Goal: Task Accomplishment & Management: Manage account settings

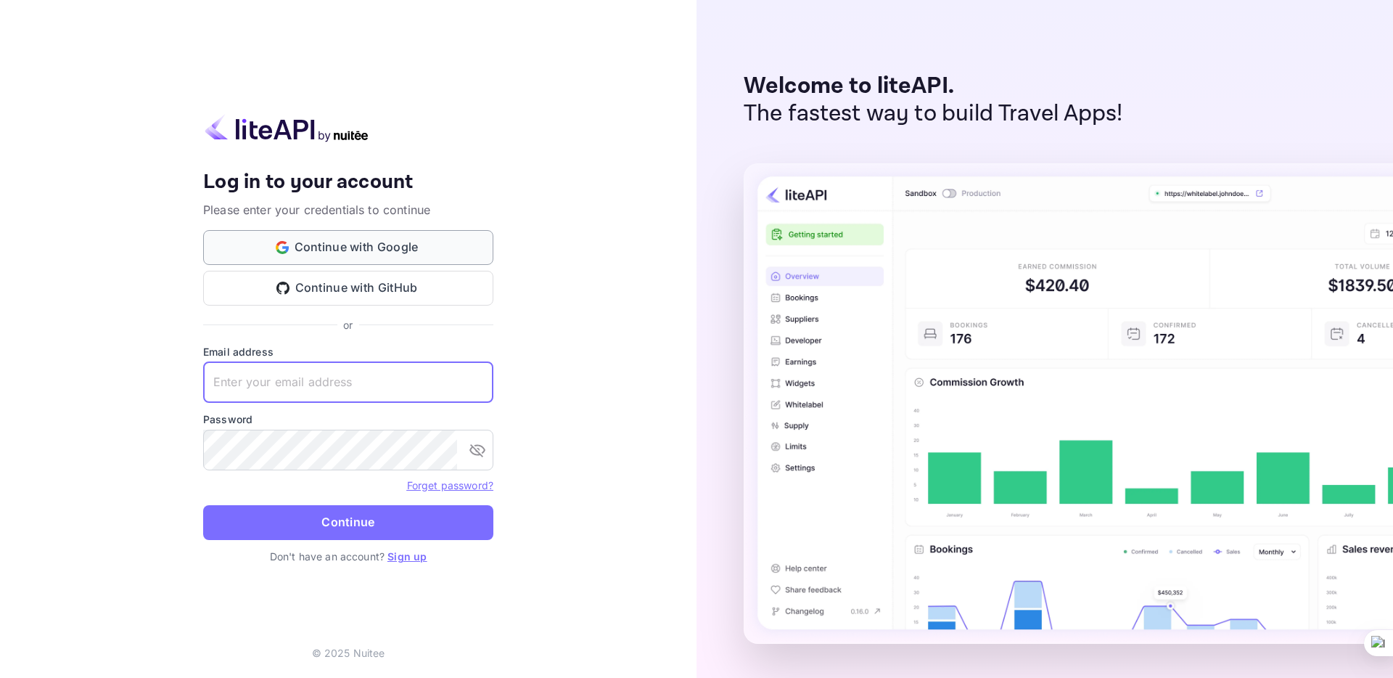
click at [311, 246] on button "Continue with Google" at bounding box center [348, 247] width 290 height 35
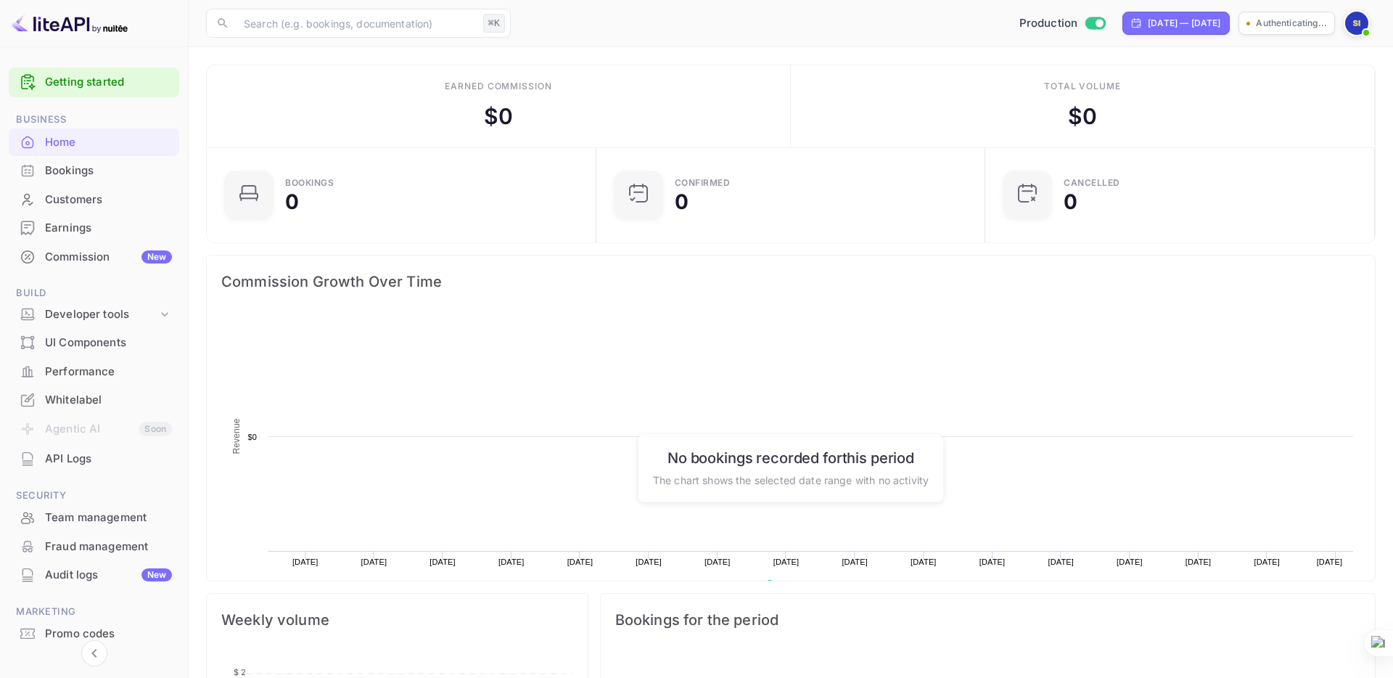
scroll to position [236, 380]
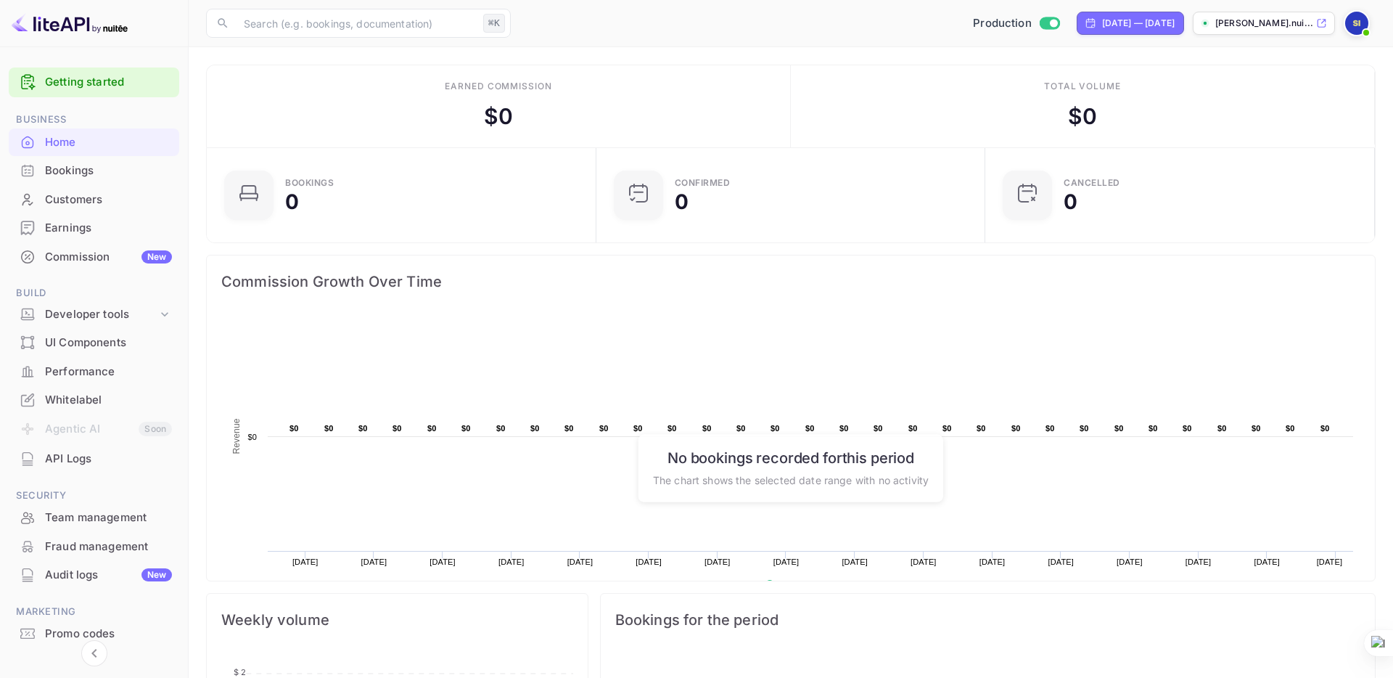
click at [582, 279] on span "Commission Growth Over Time" at bounding box center [790, 281] width 1139 height 23
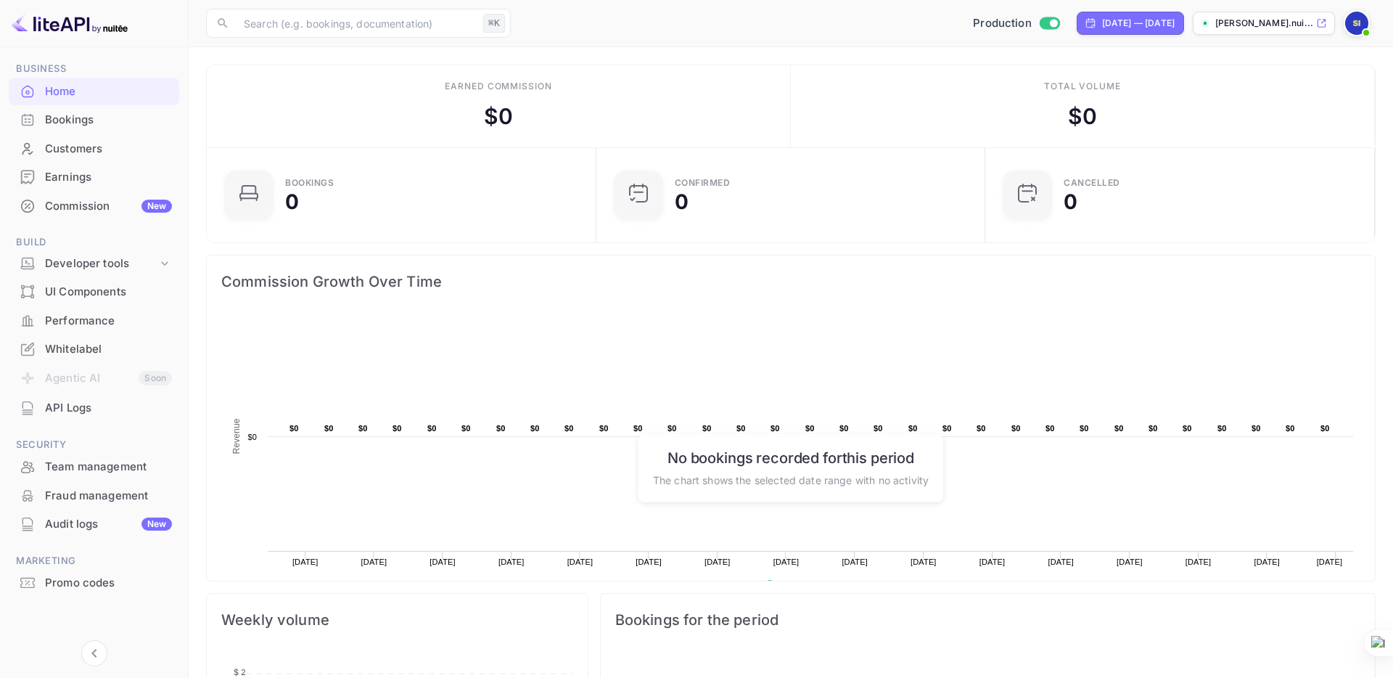
scroll to position [0, 0]
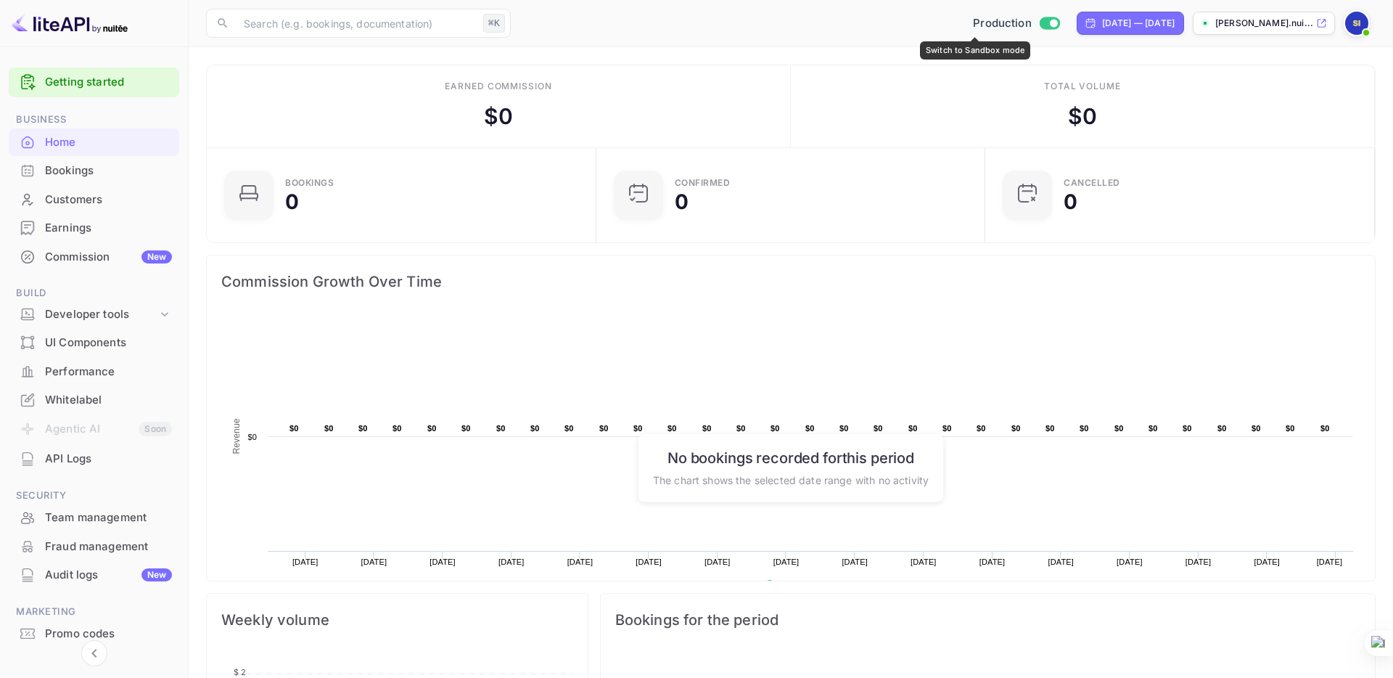
click at [1039, 23] on input "Switch to Sandbox mode" at bounding box center [1053, 22] width 29 height 9
checkbox input "false"
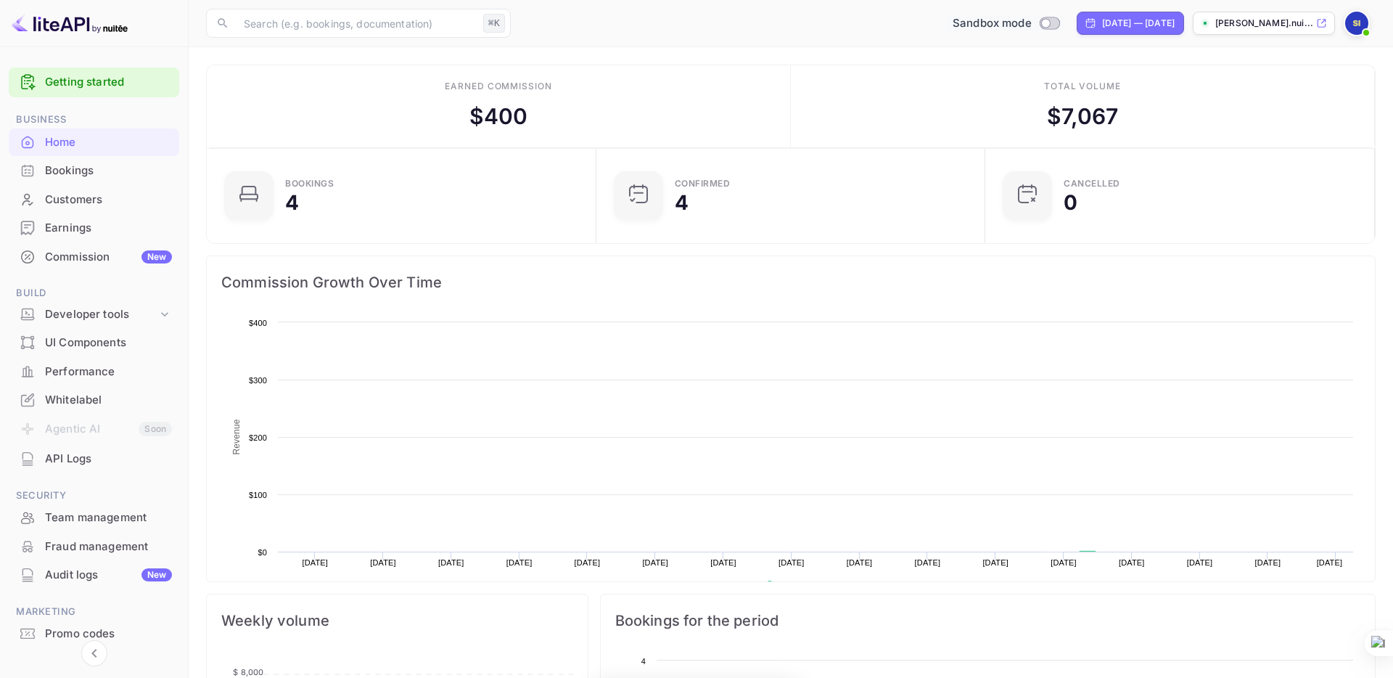
scroll to position [236, 380]
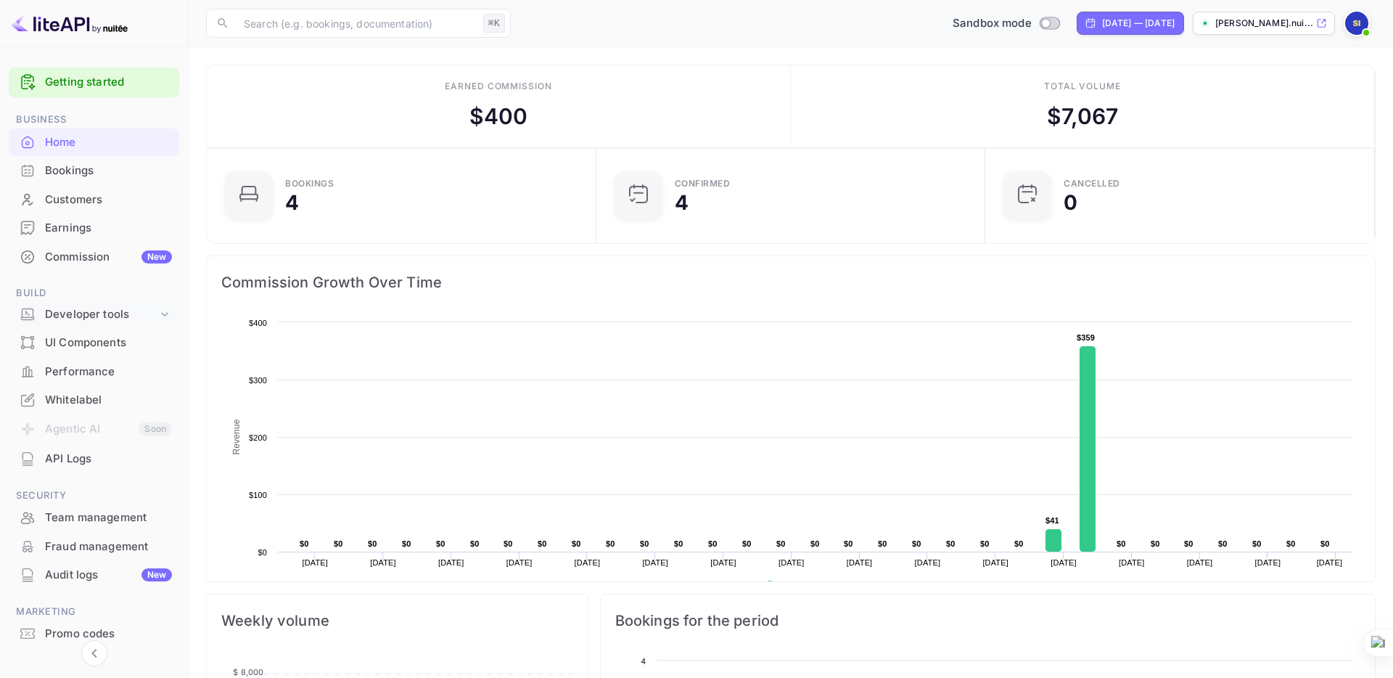
click at [94, 314] on div "Developer tools" at bounding box center [101, 314] width 112 height 17
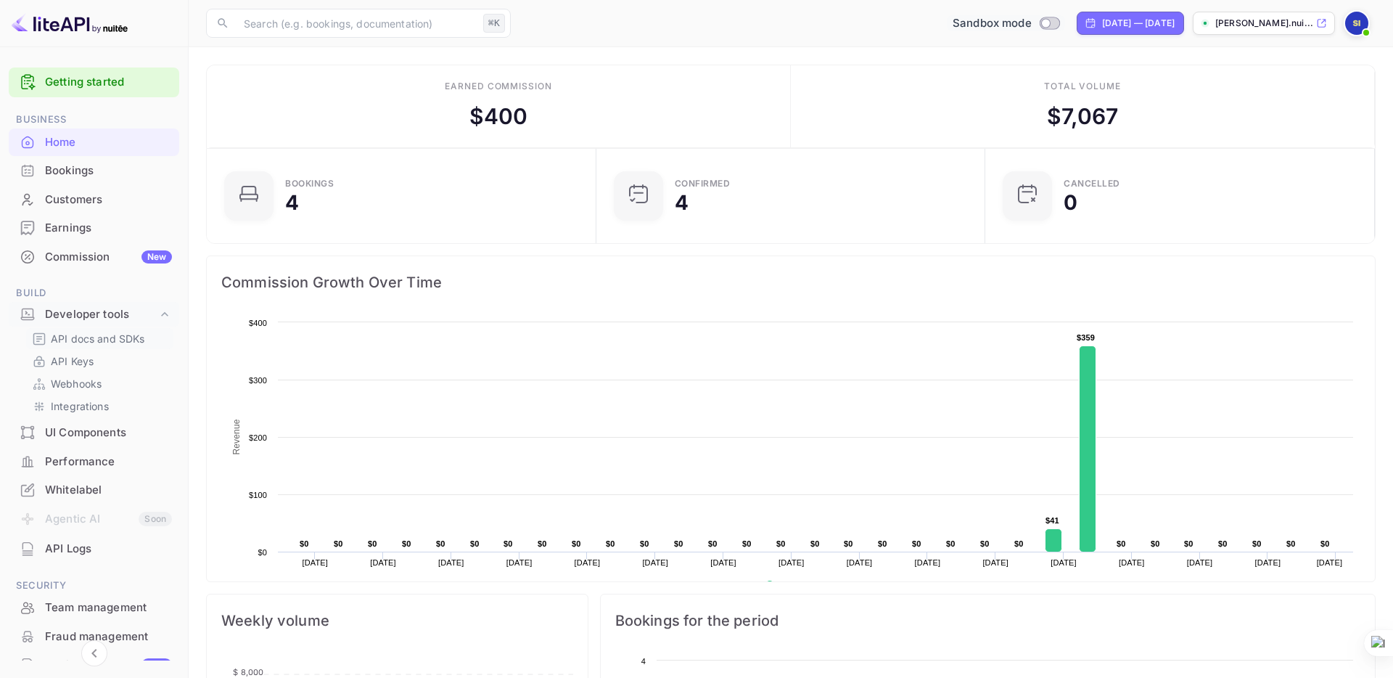
click at [96, 337] on p "API docs and SDKs" at bounding box center [98, 338] width 94 height 15
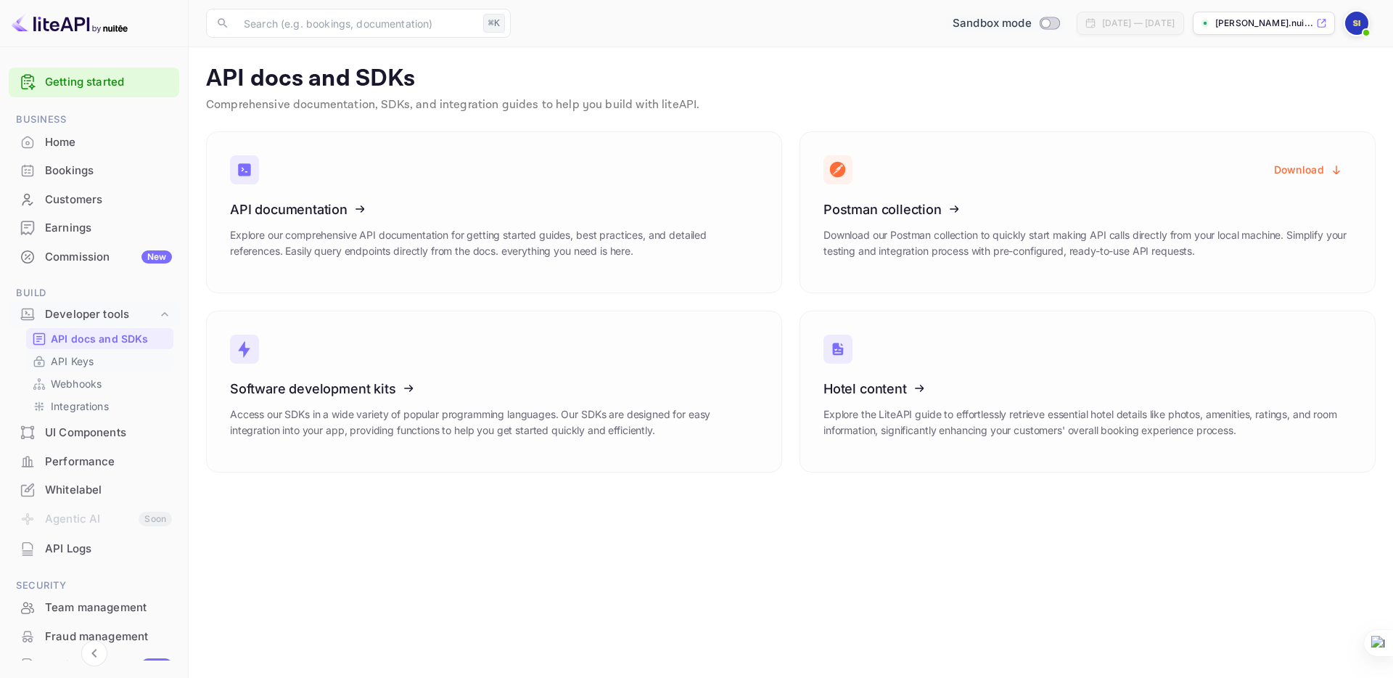
click at [87, 365] on p "API Keys" at bounding box center [72, 360] width 43 height 15
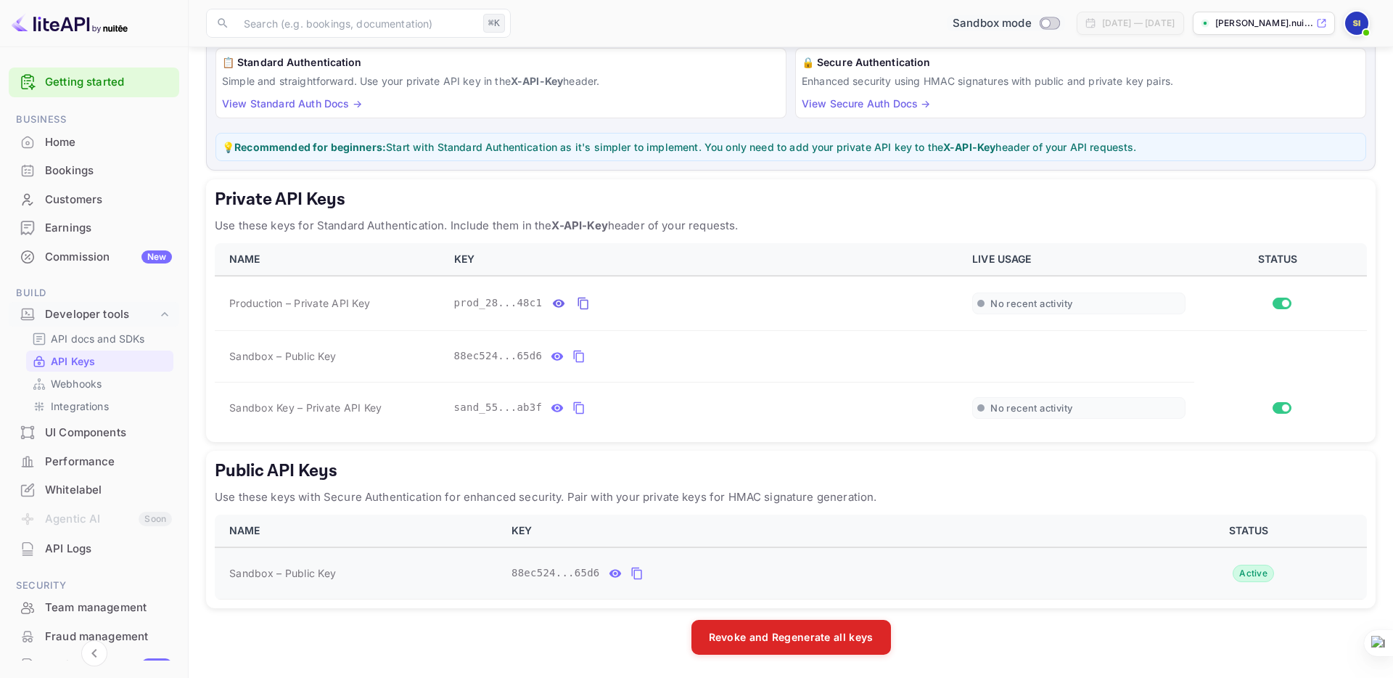
click at [620, 574] on icon "public api keys table" at bounding box center [615, 573] width 12 height 8
click at [754, 570] on icon "public api keys table" at bounding box center [753, 573] width 12 height 10
click at [637, 571] on icon "public api keys table" at bounding box center [636, 572] width 13 height 17
click at [293, 102] on link "View Standard Auth Docs →" at bounding box center [292, 103] width 140 height 12
click at [579, 406] on icon "private api keys table" at bounding box center [578, 407] width 13 height 17
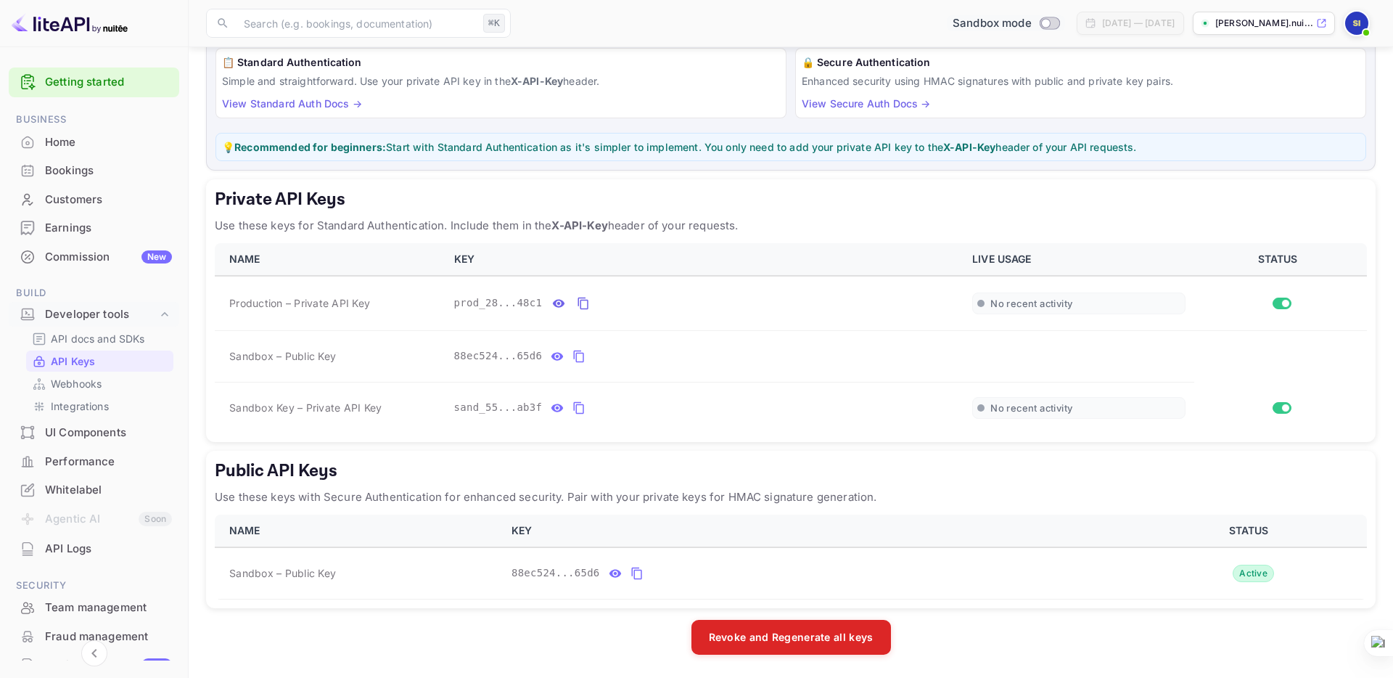
scroll to position [141, 0]
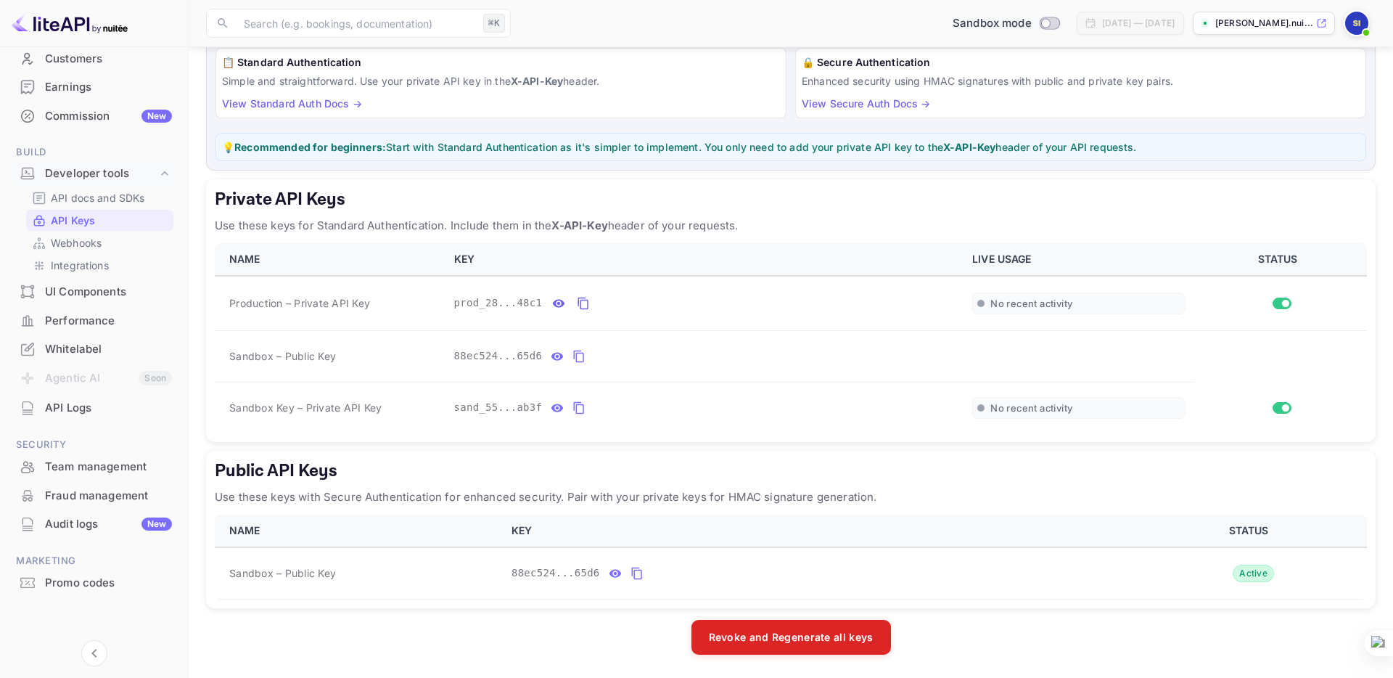
click at [326, 99] on link "View Standard Auth Docs →" at bounding box center [292, 103] width 140 height 12
click at [1288, 25] on p "[PERSON_NAME].nui..." at bounding box center [1264, 23] width 98 height 13
